Goal: Task Accomplishment & Management: Use online tool/utility

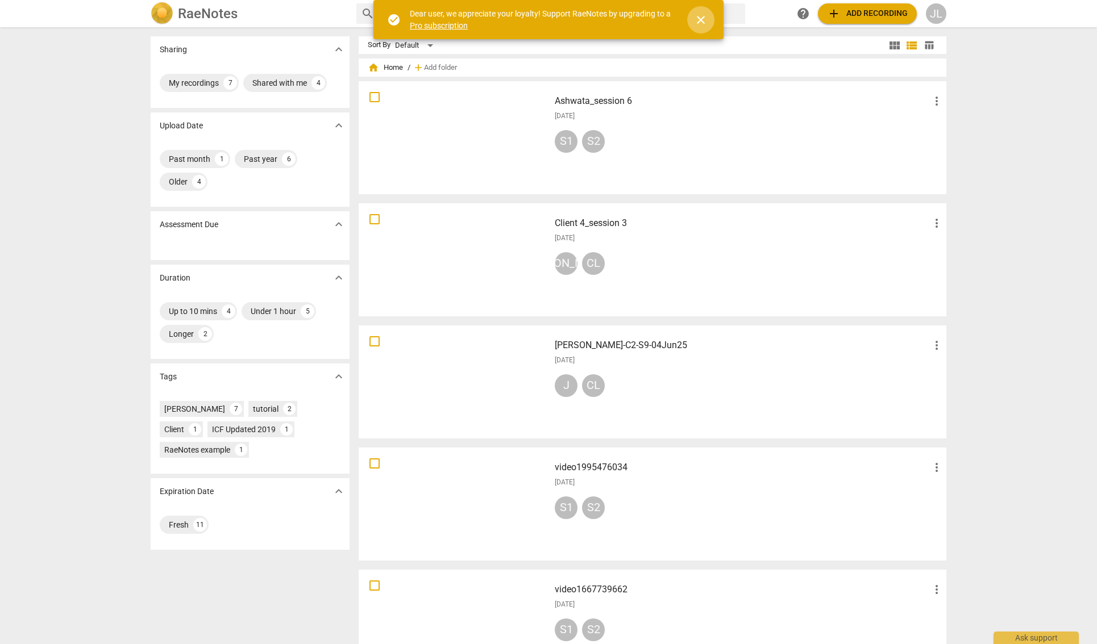
click at [706, 22] on span "close" at bounding box center [701, 20] width 14 height 14
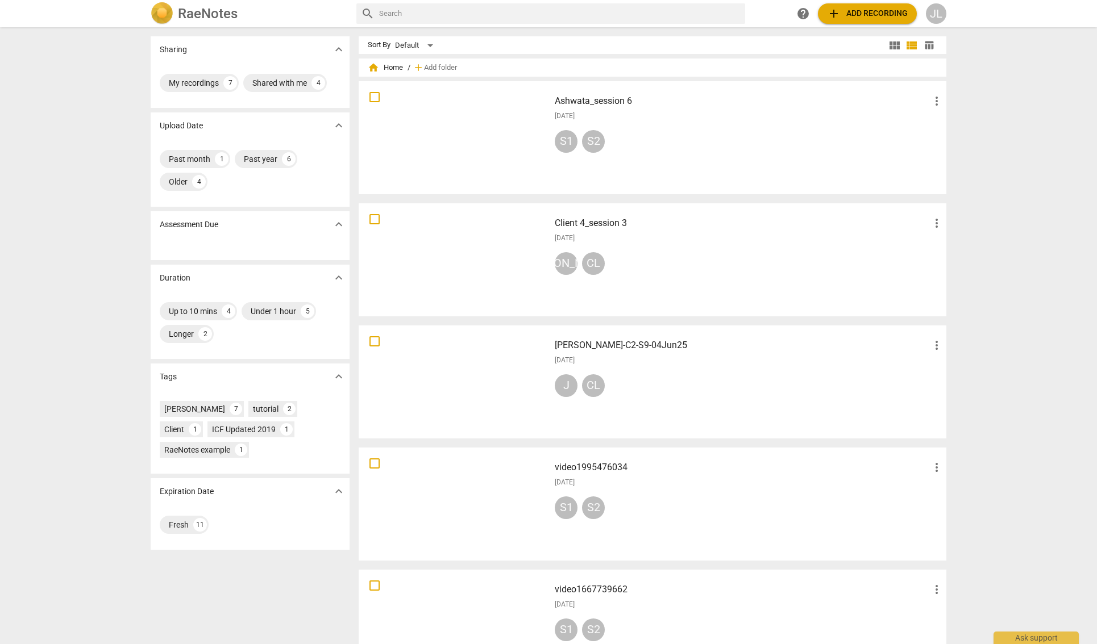
click at [831, 14] on span "add" at bounding box center [834, 14] width 14 height 14
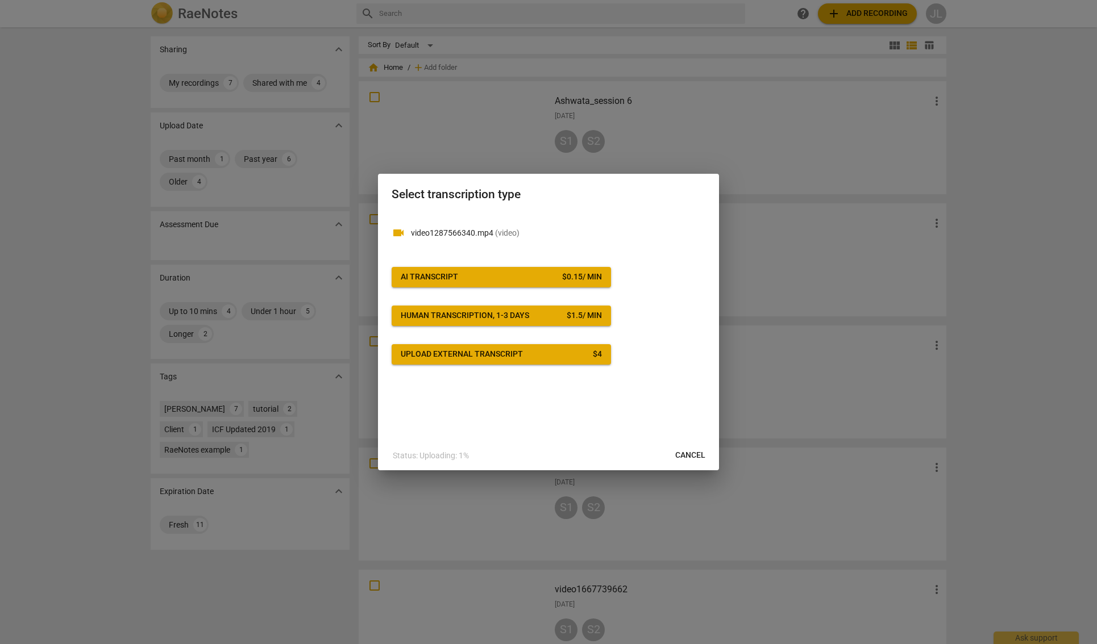
click at [542, 277] on span "AI Transcript $ 0.15 / min" at bounding box center [501, 277] width 201 height 11
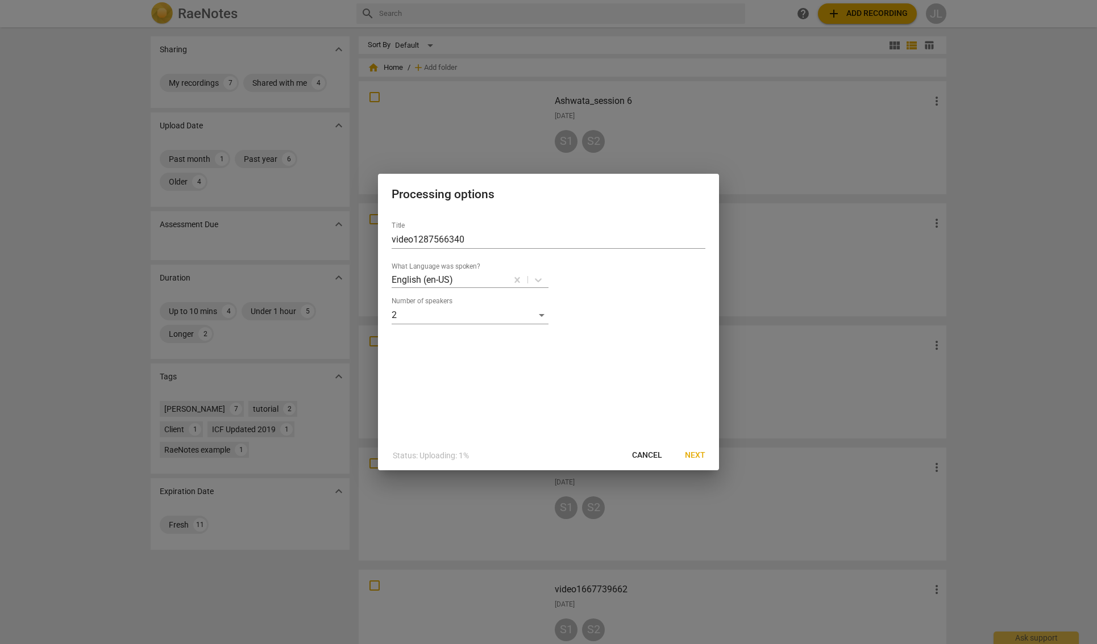
click at [700, 454] on span "Next" at bounding box center [695, 455] width 20 height 11
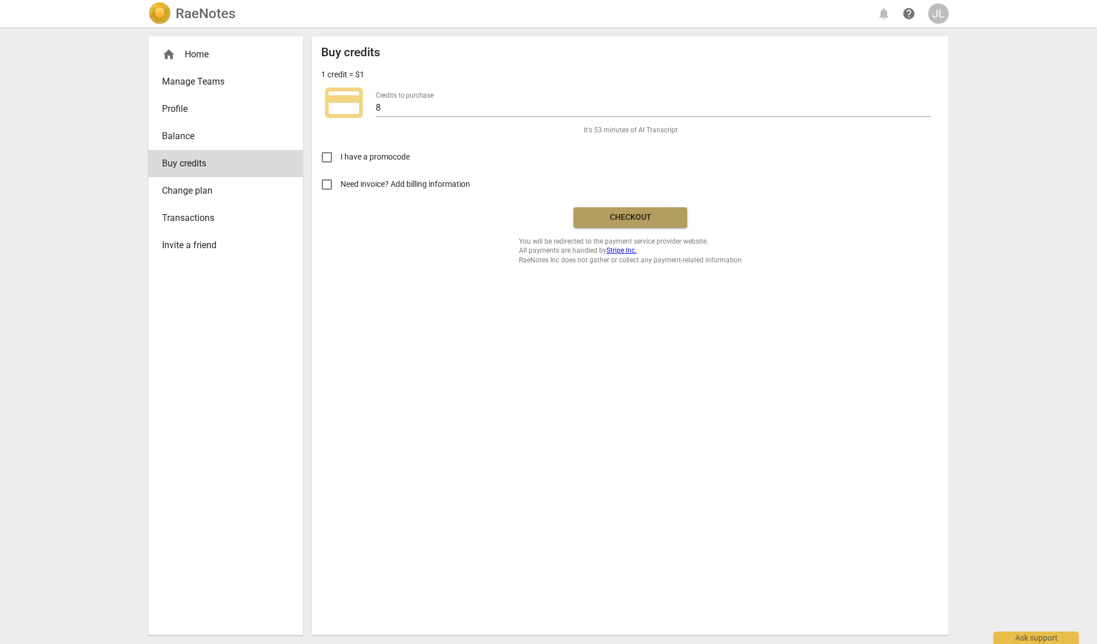
click at [642, 222] on span "Checkout" at bounding box center [629, 217] width 95 height 11
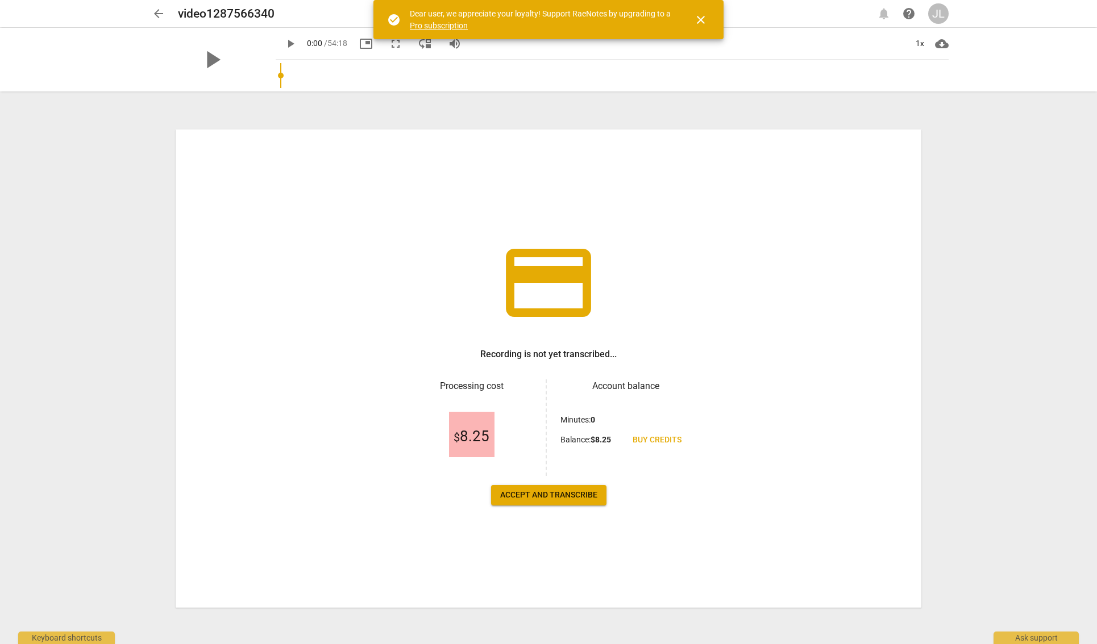
click at [526, 498] on span "Accept and transcribe" at bounding box center [548, 495] width 97 height 11
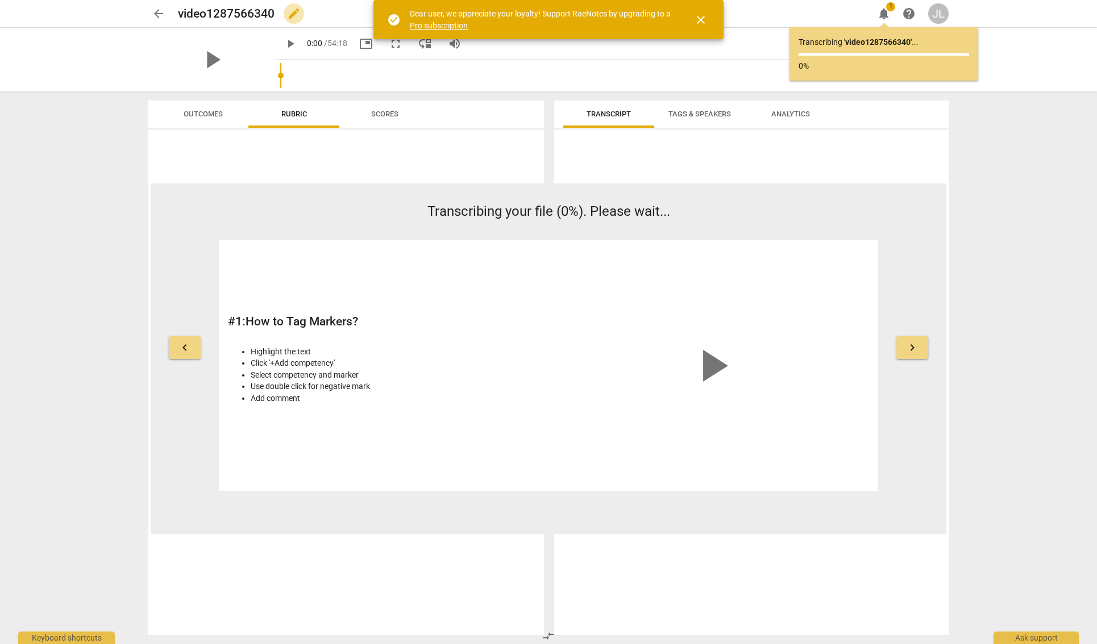
click at [291, 12] on span "edit" at bounding box center [294, 14] width 14 height 14
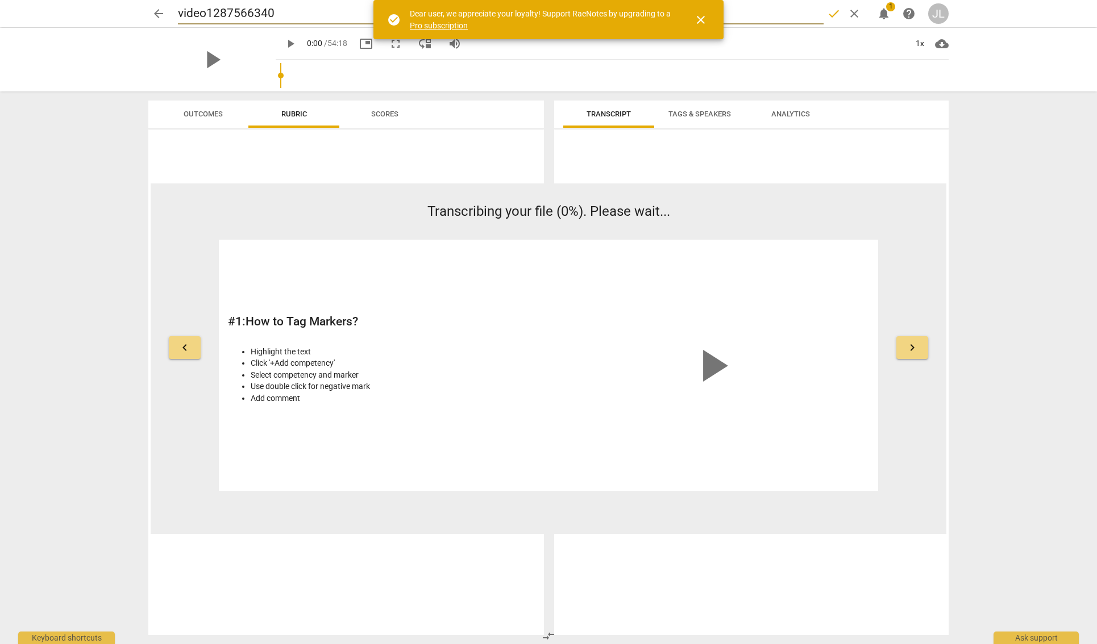
drag, startPoint x: 291, startPoint y: 12, endPoint x: 66, endPoint y: 14, distance: 225.6
click at [66, 14] on div "arrow_back video1287566340 done clear notifications 1 help JL" at bounding box center [548, 13] width 1078 height 27
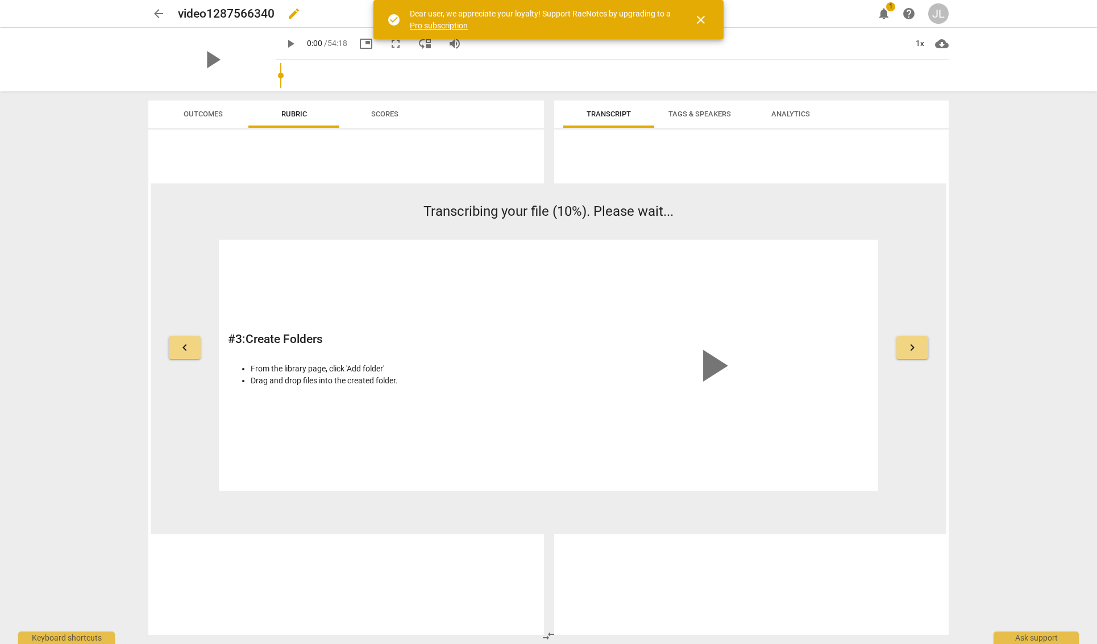
click at [293, 13] on span "edit" at bounding box center [294, 14] width 14 height 14
drag, startPoint x: 288, startPoint y: 10, endPoint x: 124, endPoint y: 9, distance: 163.7
click at [124, 9] on div "arrow_back video1287566340 done clear notifications 1 help JL" at bounding box center [548, 13] width 1078 height 27
type input "[PERSON_NAME]-S2"
click at [283, 13] on div "video1287566340 edit" at bounding box center [521, 13] width 686 height 20
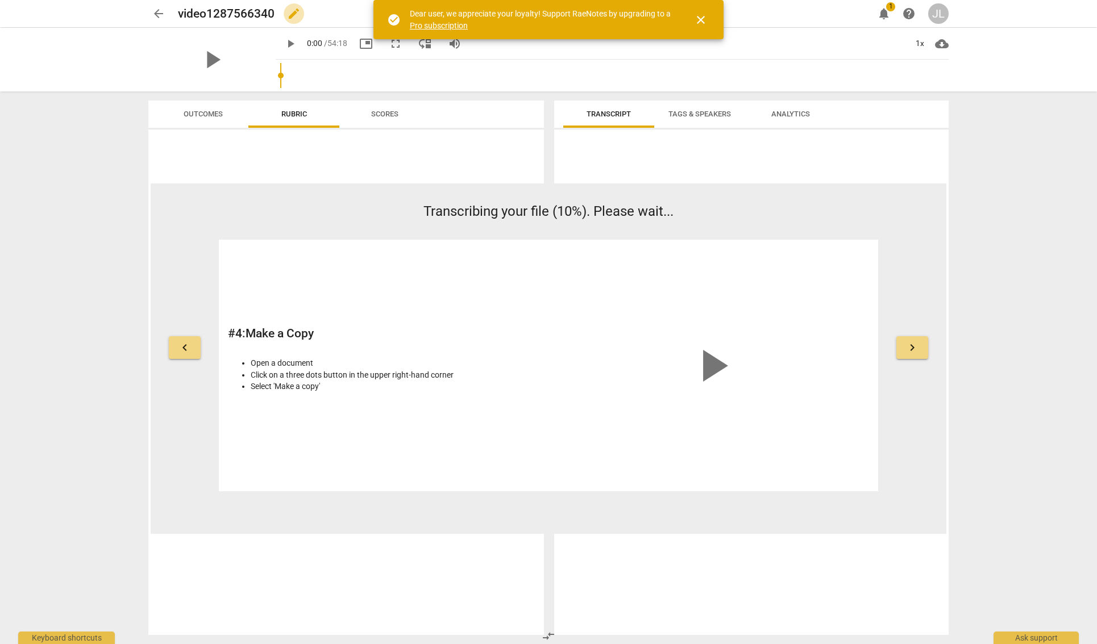
click at [295, 15] on span "edit" at bounding box center [294, 14] width 14 height 14
drag, startPoint x: 295, startPoint y: 15, endPoint x: 180, endPoint y: 12, distance: 116.0
click at [180, 12] on input "video1287566340" at bounding box center [500, 14] width 645 height 22
type input "[PERSON_NAME]-S2-C10"
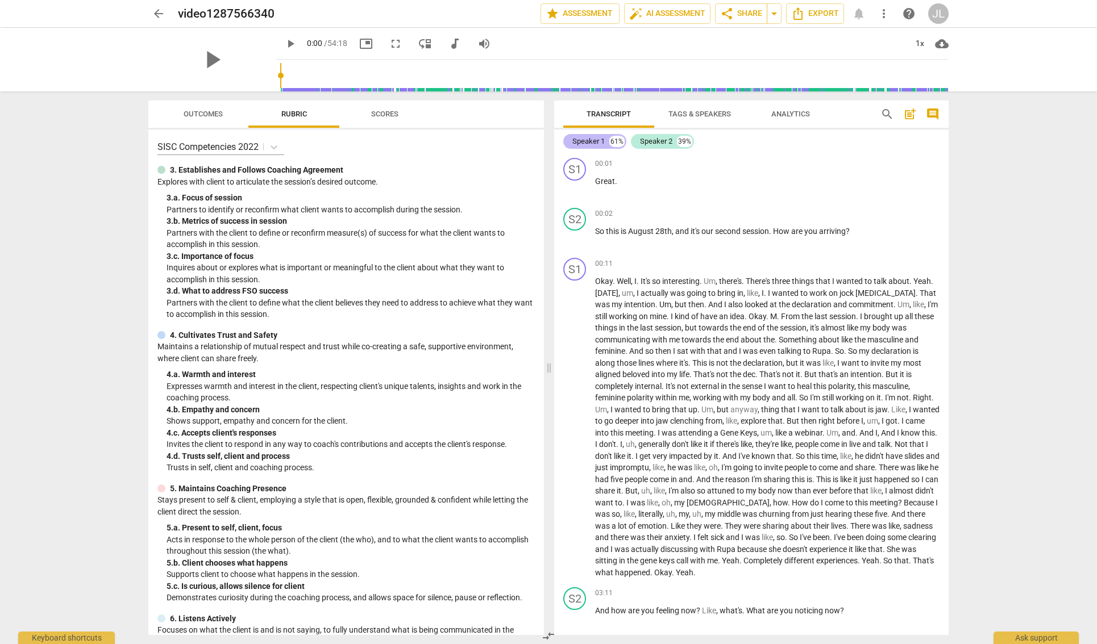
click at [594, 140] on div "Speaker 1" at bounding box center [588, 141] width 32 height 11
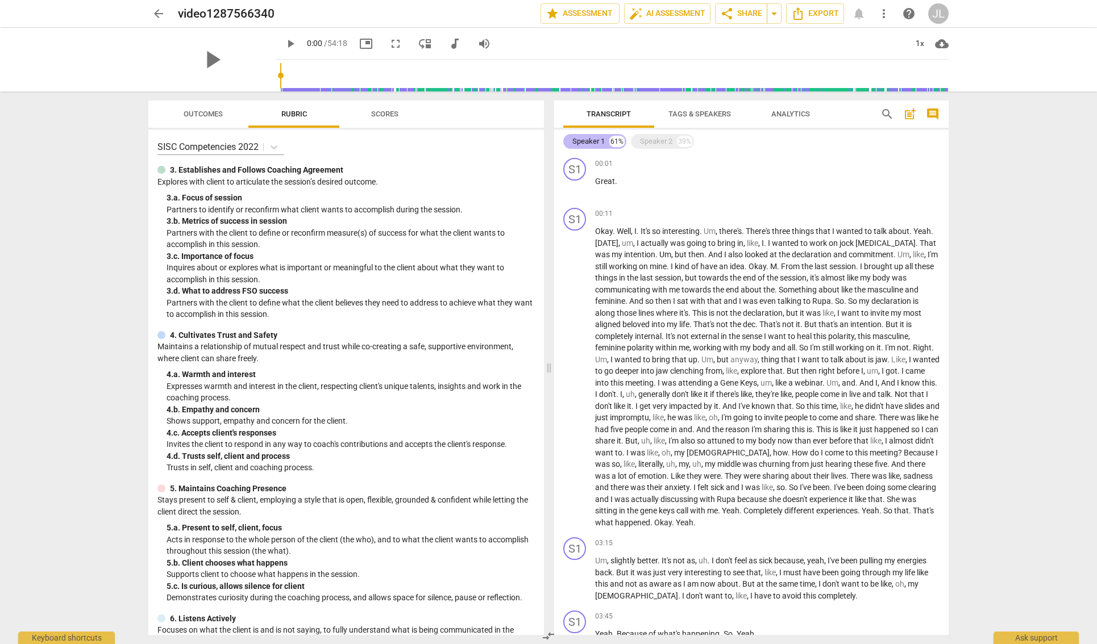
click at [594, 140] on div "Speaker 1" at bounding box center [588, 141] width 32 height 11
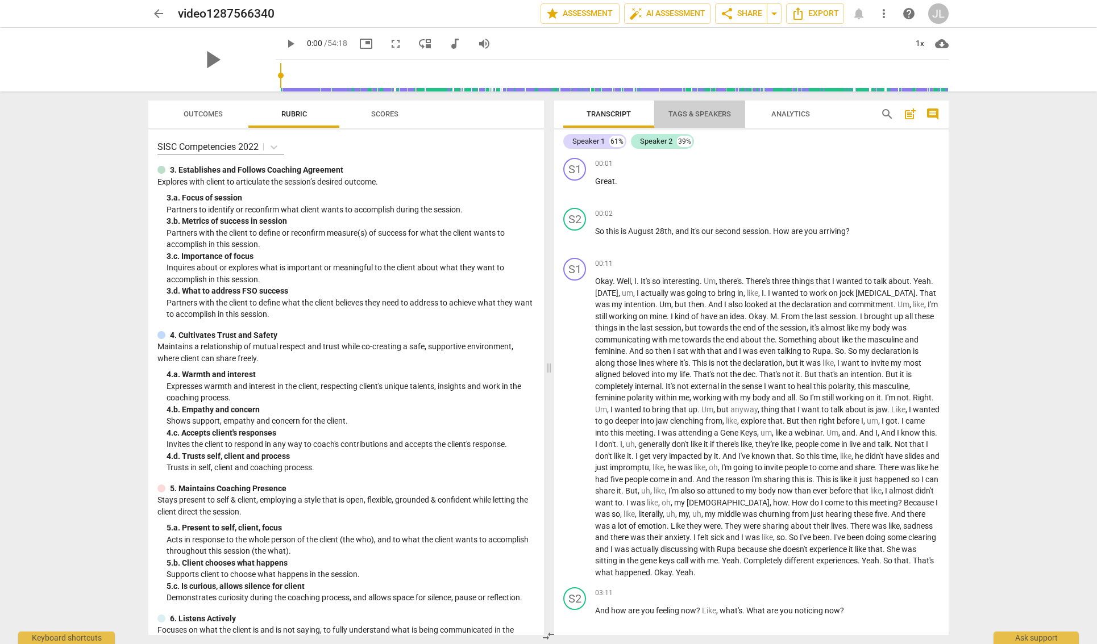
click at [702, 113] on span "Tags & Speakers" at bounding box center [699, 114] width 63 height 9
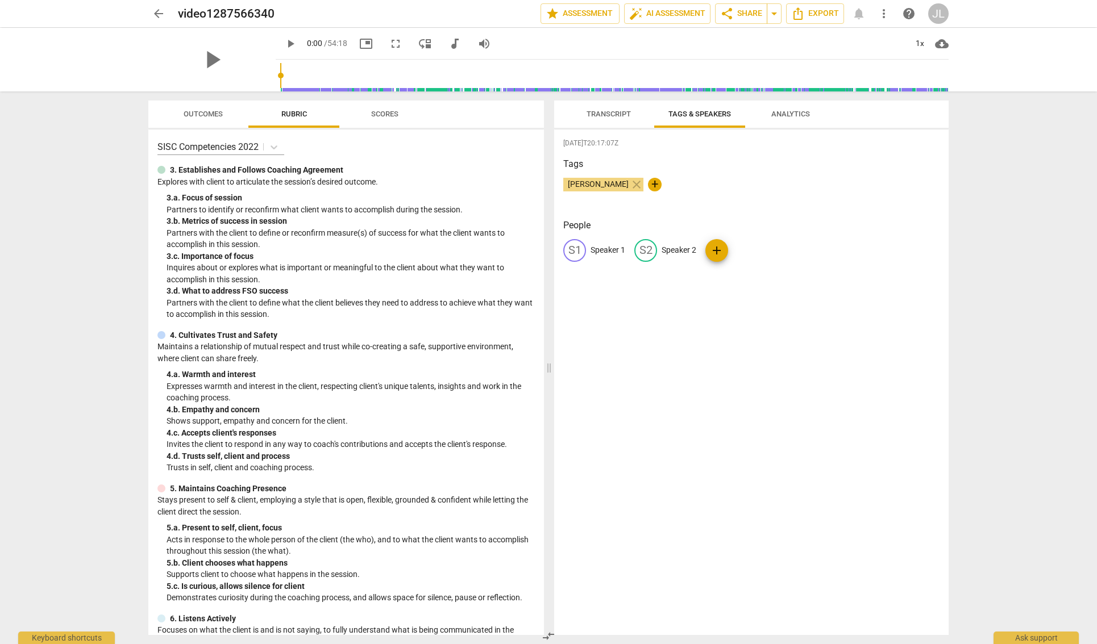
click at [610, 251] on p "Speaker 1" at bounding box center [607, 250] width 35 height 12
type input "V"
type input "Client"
click at [754, 248] on p "Speaker 2" at bounding box center [752, 250] width 35 height 12
type input "Coach"
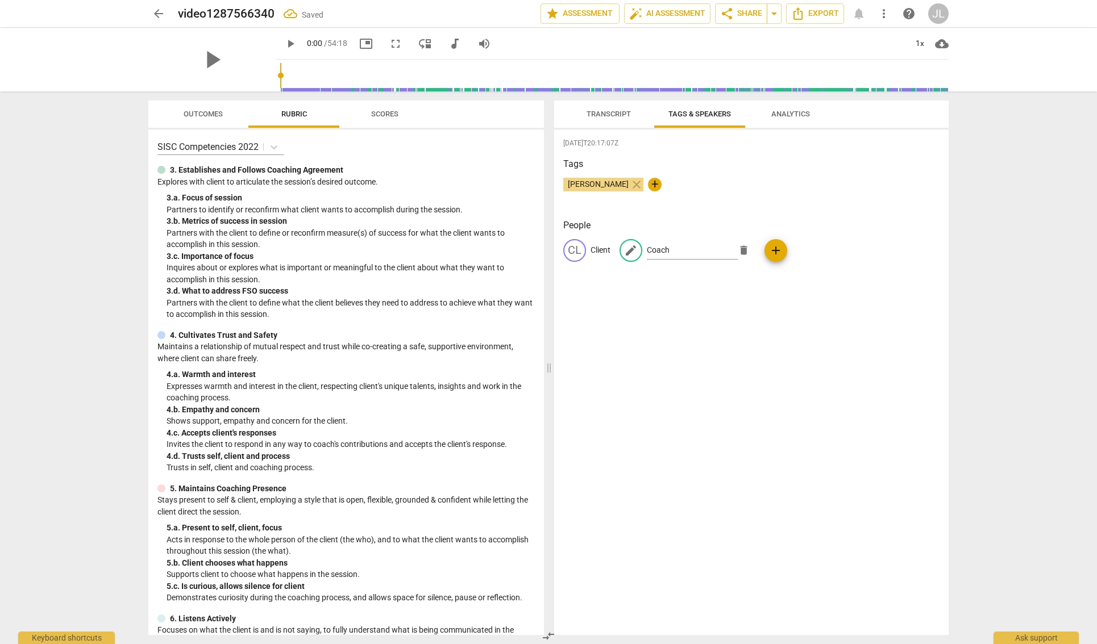
click at [770, 318] on div "[DATE]T20:17:07Z Tags [PERSON_NAME] close + People CL Client edit Coach delete …" at bounding box center [751, 383] width 394 height 506
click at [252, 10] on h2 "video1287566340" at bounding box center [226, 14] width 97 height 14
click at [336, 15] on span "edit" at bounding box center [343, 14] width 14 height 14
drag, startPoint x: 295, startPoint y: 10, endPoint x: 152, endPoint y: 13, distance: 143.2
click at [152, 13] on div "arrow_back video1287566340 done clear star Assessment auto_fix_high AI Assessme…" at bounding box center [548, 14] width 800 height 22
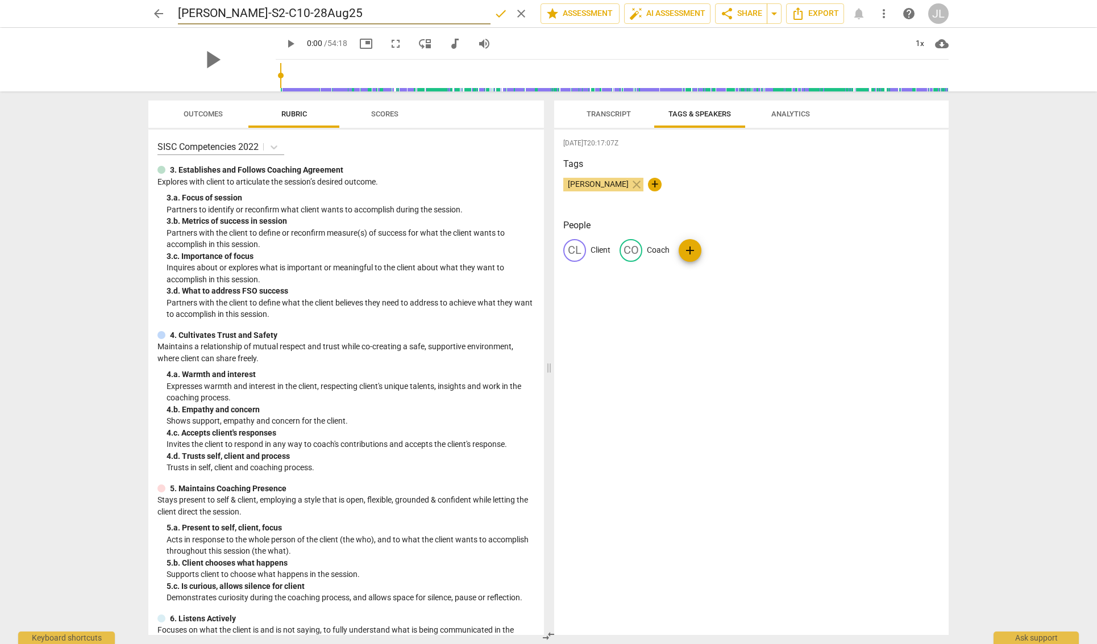
type input "[PERSON_NAME]-S2-C10-28Aug25"
click at [598, 111] on span "Transcript" at bounding box center [608, 114] width 44 height 9
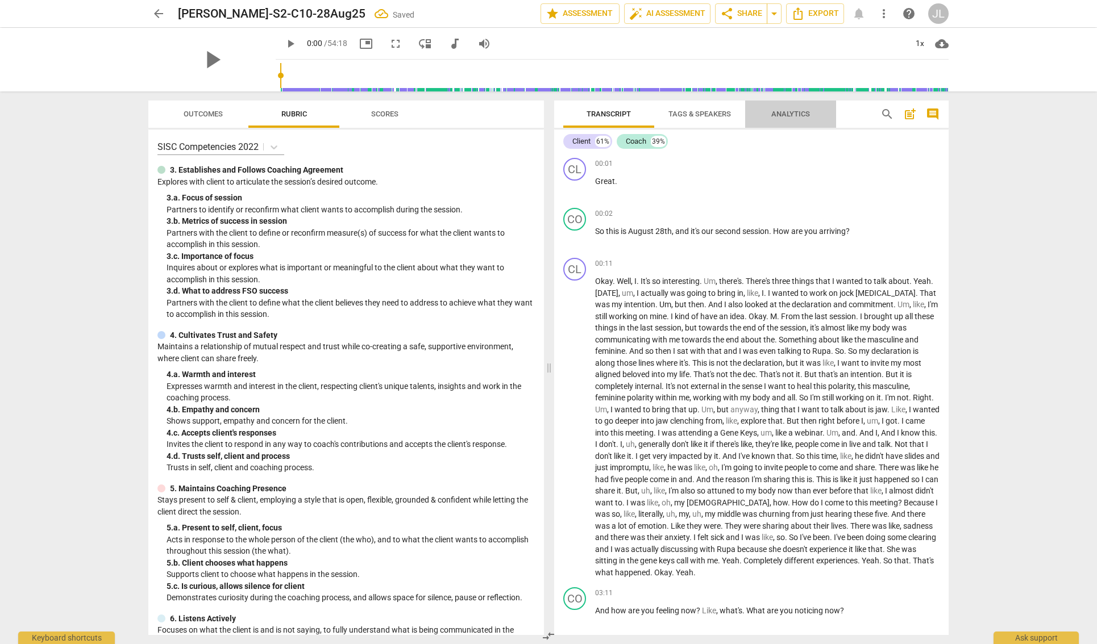
click at [796, 117] on span "Analytics" at bounding box center [790, 114] width 39 height 9
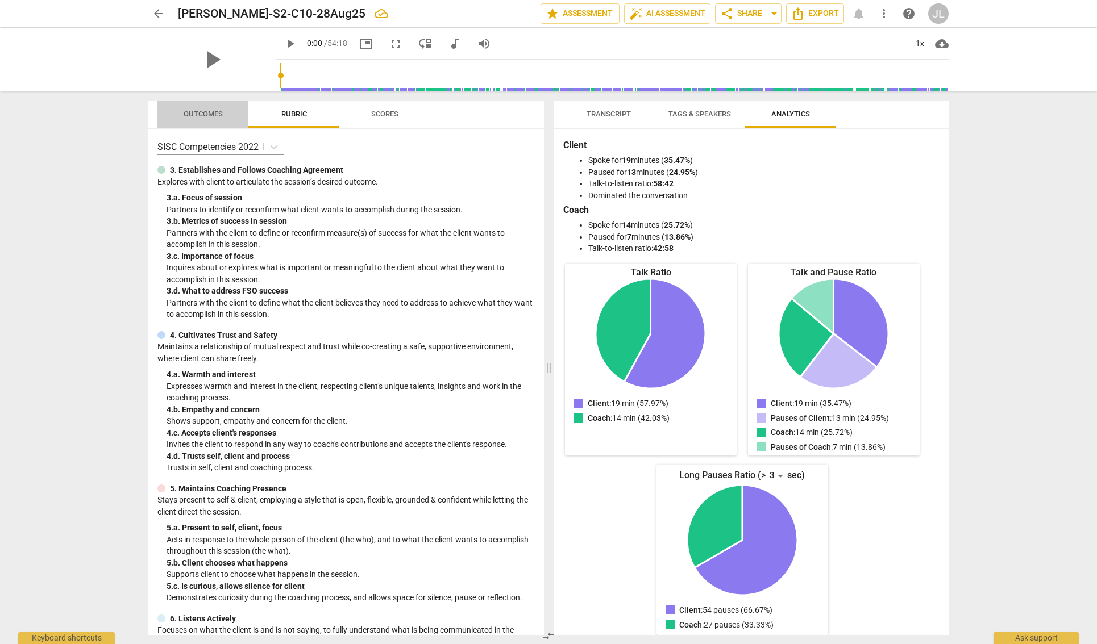
click at [205, 115] on span "Outcomes" at bounding box center [203, 114] width 39 height 9
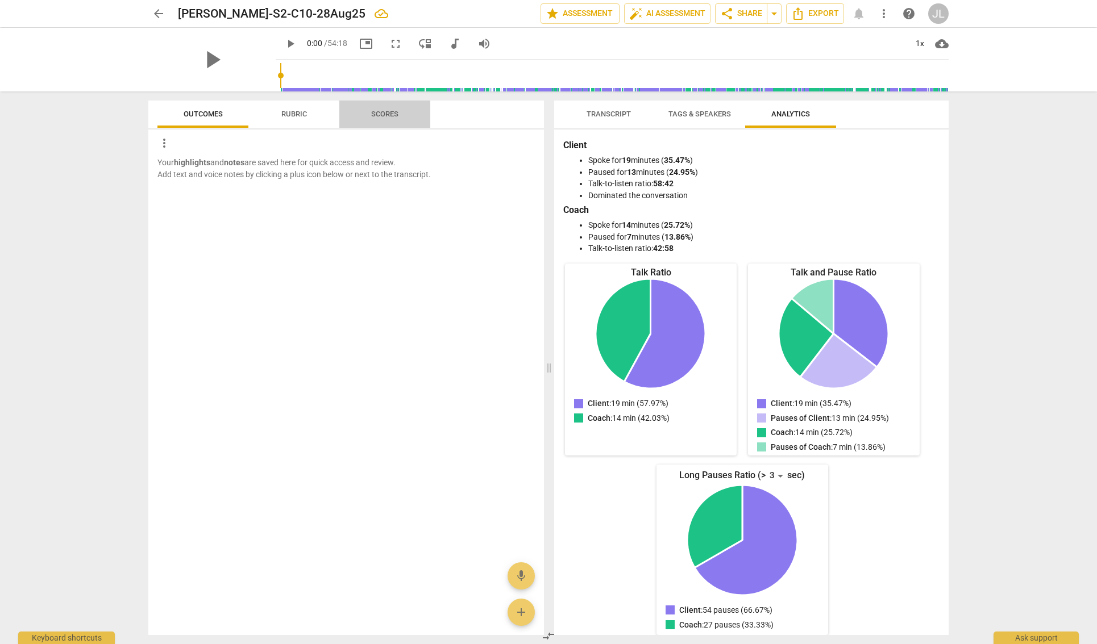
click at [376, 113] on span "Scores" at bounding box center [384, 114] width 27 height 9
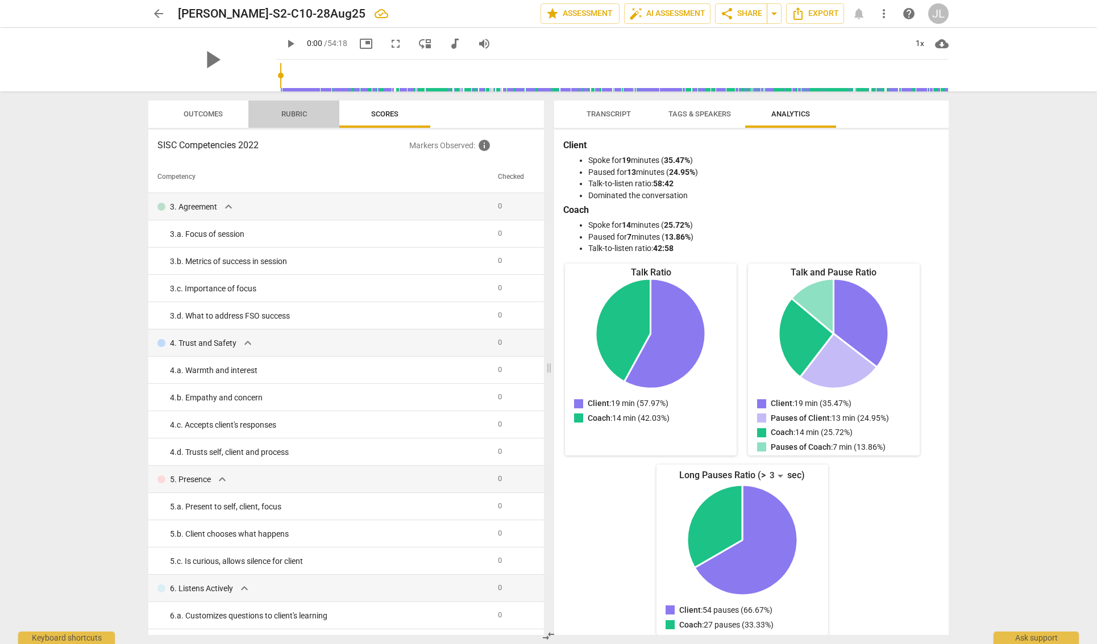
click at [306, 111] on span "Rubric" at bounding box center [294, 114] width 26 height 9
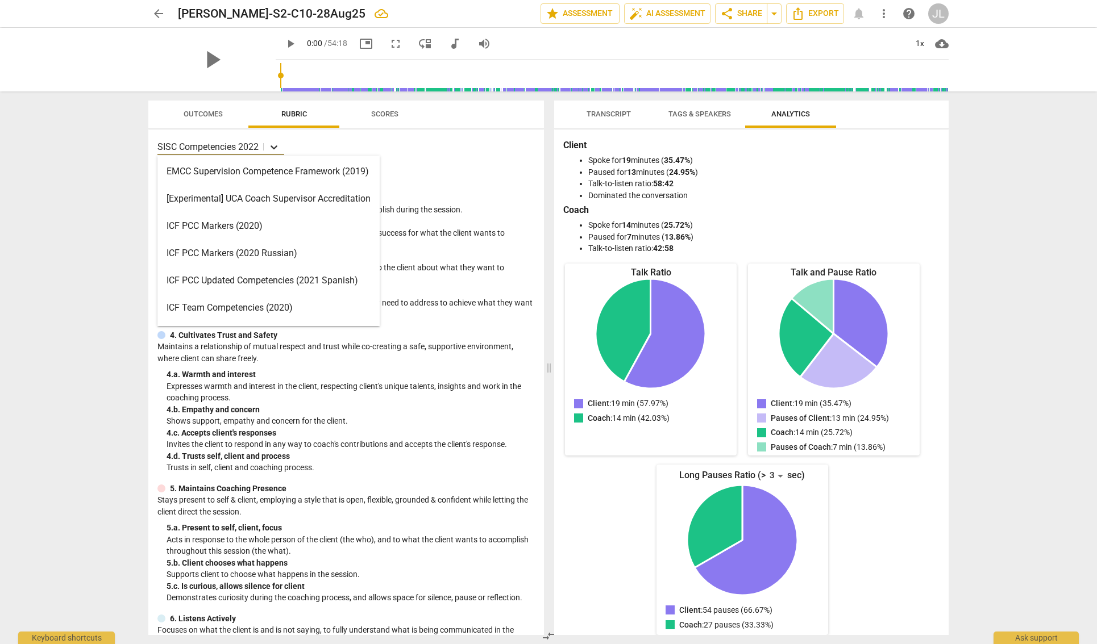
click at [273, 146] on icon at bounding box center [273, 146] width 11 height 11
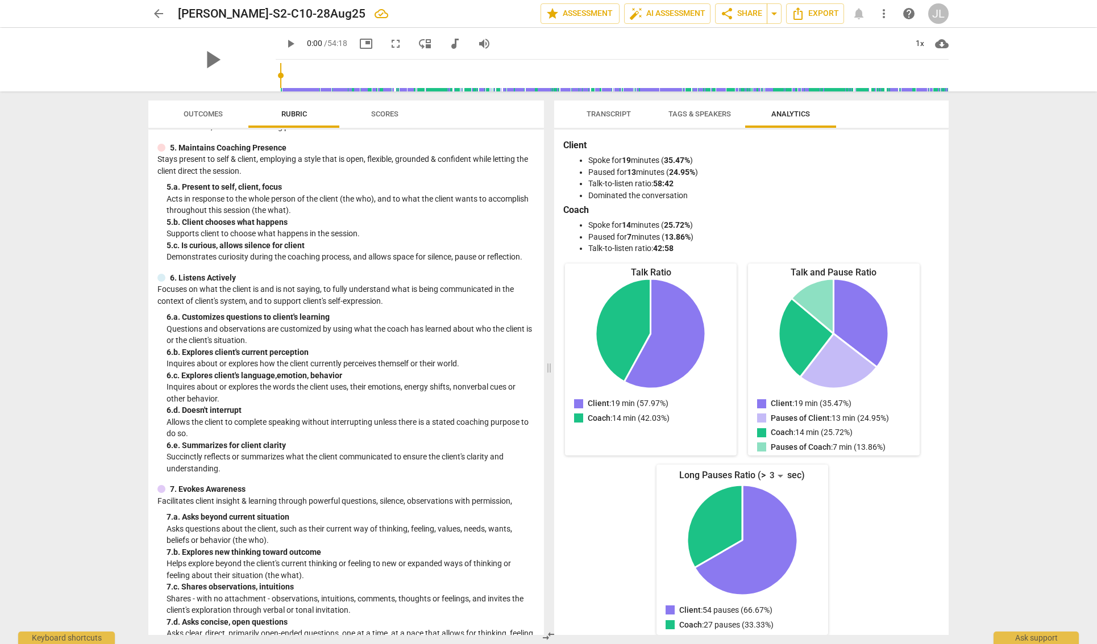
click at [614, 109] on span "Transcript" at bounding box center [609, 114] width 72 height 15
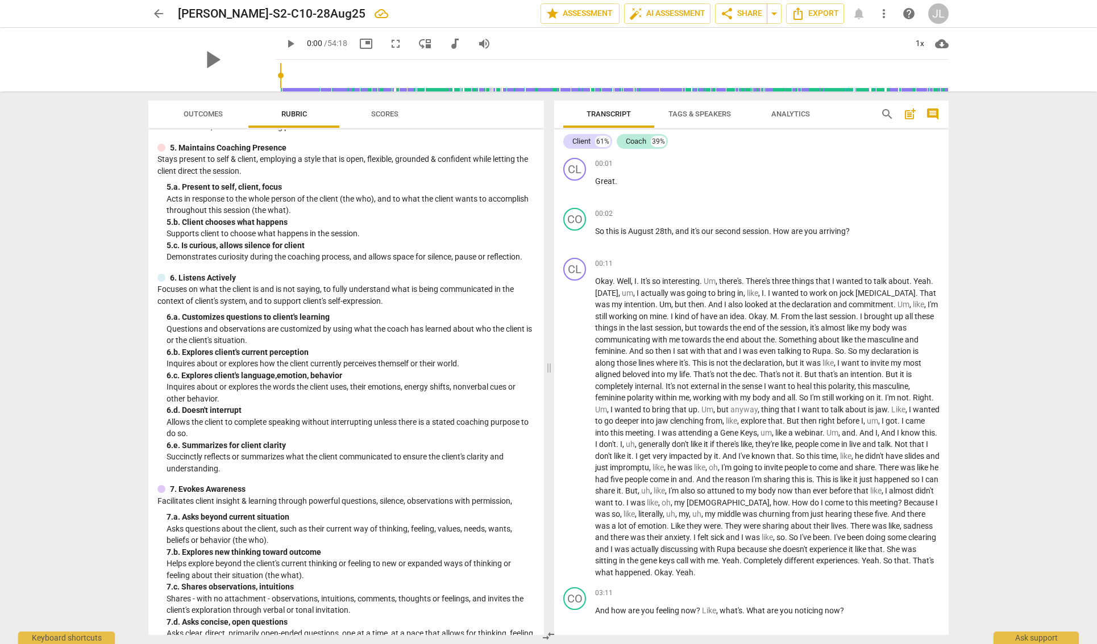
click at [317, 115] on span "Rubric" at bounding box center [294, 114] width 53 height 15
click at [393, 114] on span "Scores" at bounding box center [384, 114] width 27 height 9
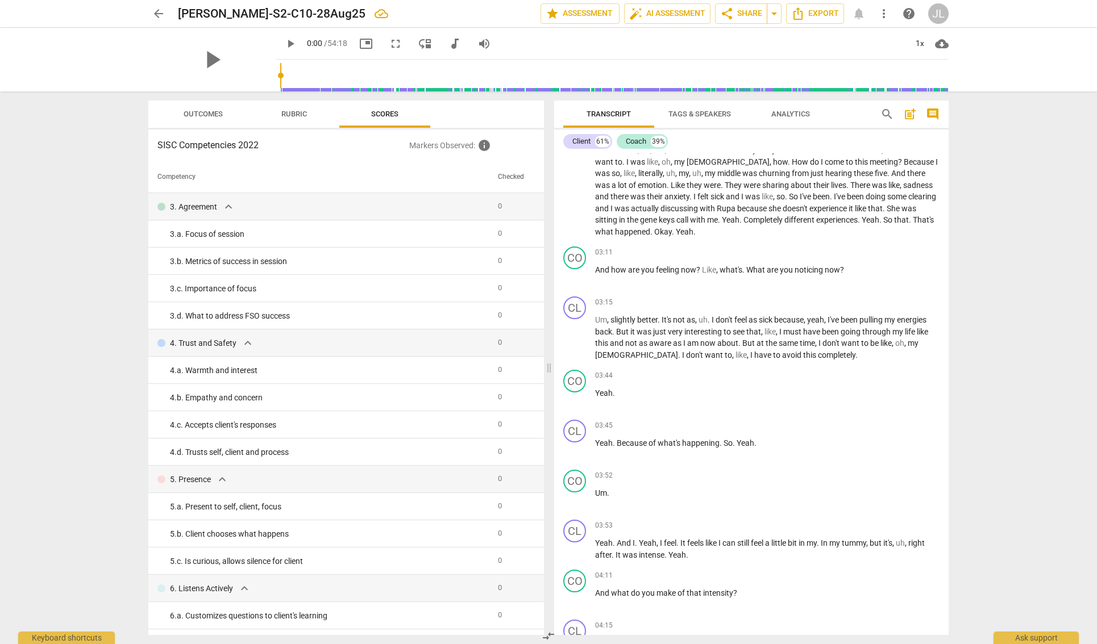
scroll to position [398, 0]
